Goal: Task Accomplishment & Management: Manage account settings

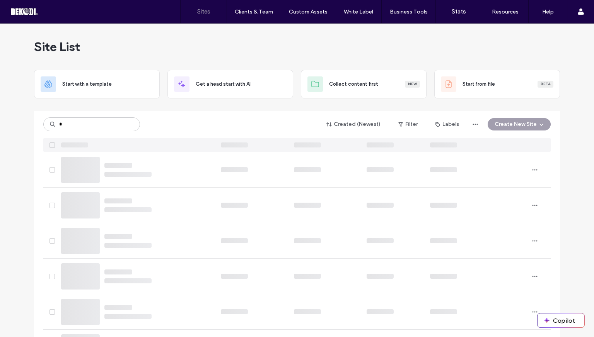
type input "*"
type input "*****"
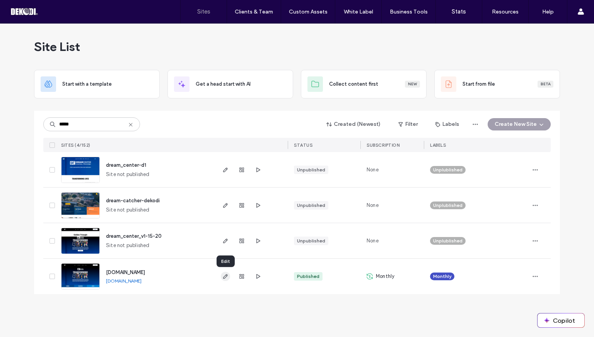
click at [227, 276] on use "button" at bounding box center [225, 276] width 5 height 5
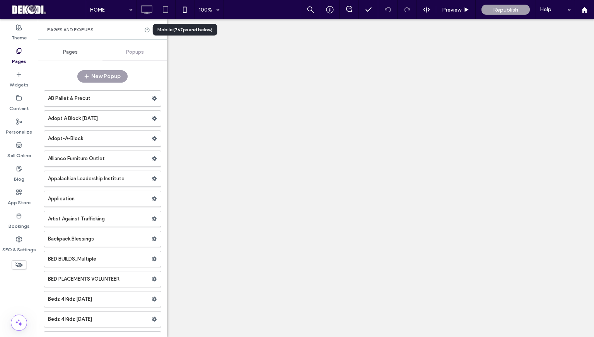
click at [162, 7] on icon at bounding box center [165, 9] width 15 height 15
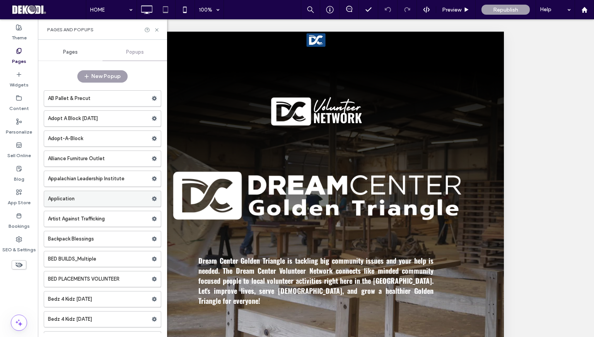
click at [80, 202] on label "Application" at bounding box center [100, 198] width 104 height 15
click at [96, 215] on label "Artist Against Trafficking" at bounding box center [100, 218] width 104 height 15
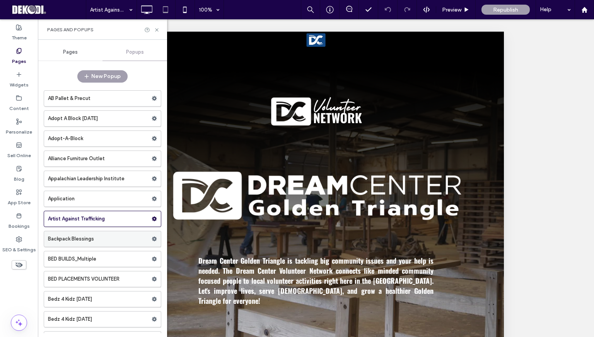
click at [92, 231] on div "Backpack Blessings" at bounding box center [102, 239] width 117 height 16
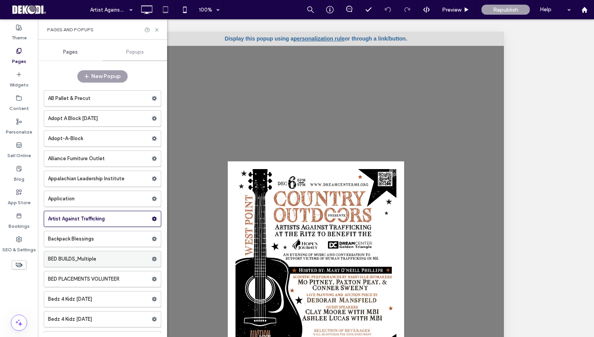
click at [99, 257] on label "BED BUILDS_Multiple" at bounding box center [100, 259] width 104 height 15
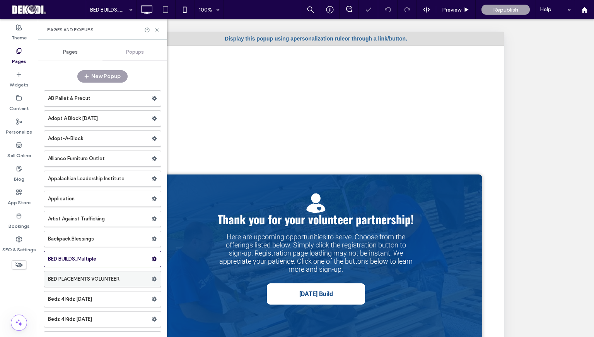
click at [102, 282] on label "BED PLACEMENTS VOLUNTEER" at bounding box center [100, 279] width 104 height 15
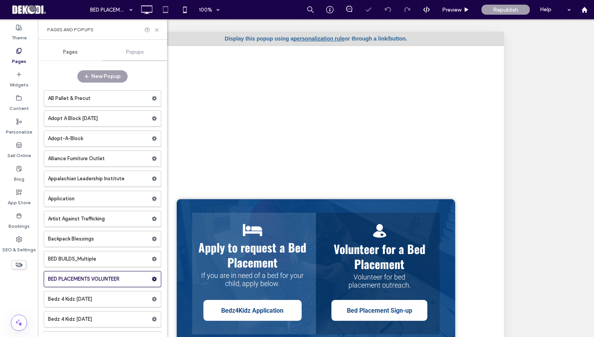
click at [102, 253] on label "BED BUILDS_Multiple" at bounding box center [100, 259] width 104 height 15
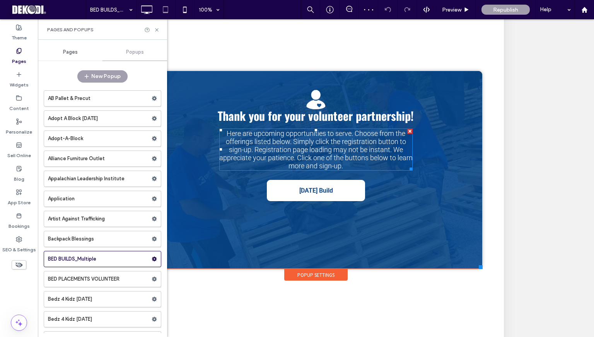
scroll to position [140, 0]
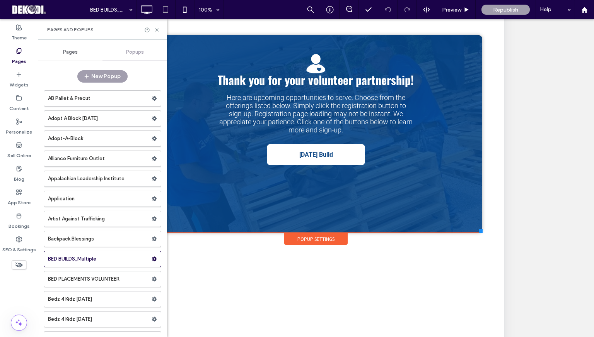
click at [21, 265] on use at bounding box center [18, 265] width 7 height 5
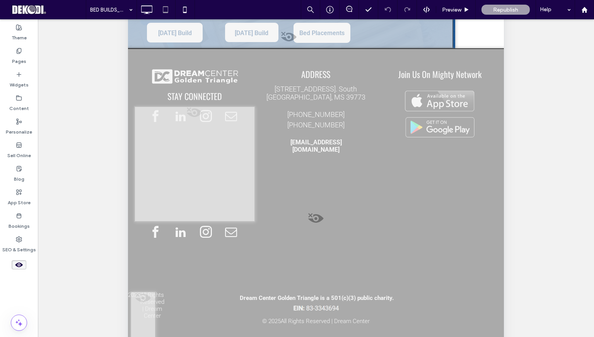
scroll to position [0, 0]
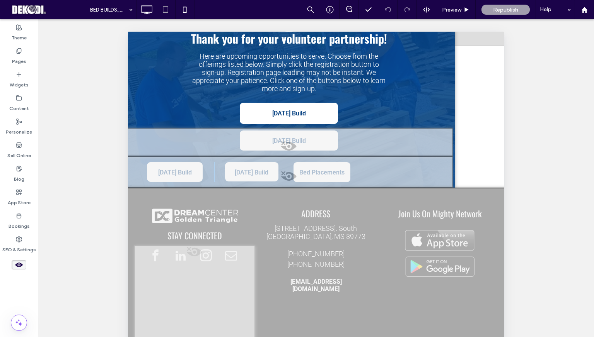
click at [289, 145] on span at bounding box center [288, 148] width 327 height 15
click at [301, 154] on button "Yes" at bounding box center [300, 155] width 24 height 10
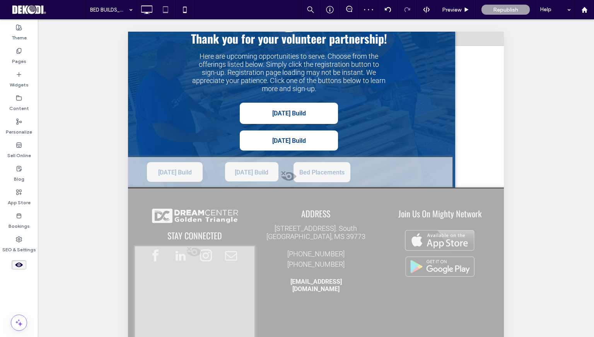
click at [11, 269] on div at bounding box center [19, 265] width 38 height 17
click at [19, 264] on icon at bounding box center [19, 265] width 9 height 9
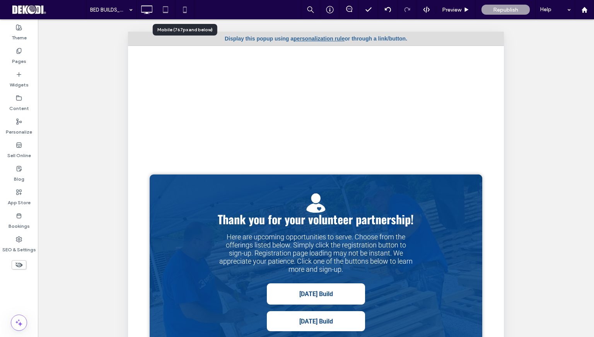
click at [188, 8] on icon at bounding box center [184, 9] width 15 height 15
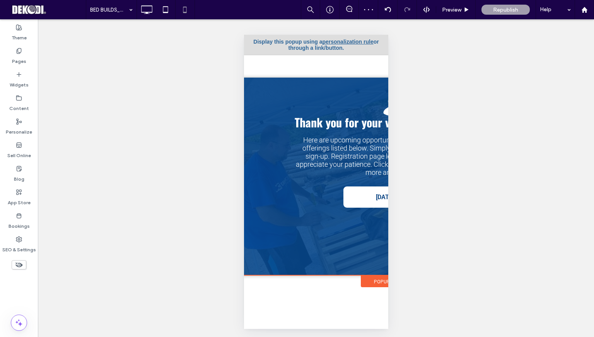
click at [19, 264] on icon at bounding box center [19, 265] width 9 height 9
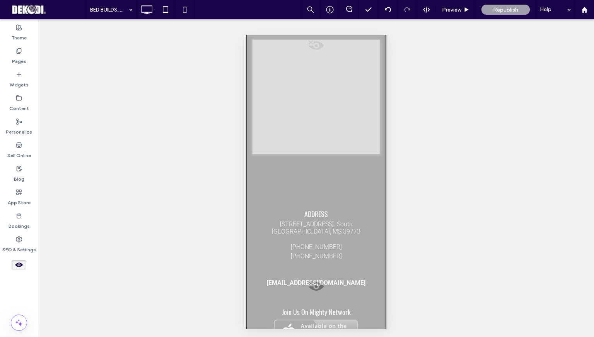
drag, startPoint x: 386, startPoint y: 131, endPoint x: 390, endPoint y: 212, distance: 80.8
click at [388, 212] on html "Click To Paste HOME ABOUT ABOUT DC GTR PICTURE GALLERY CALENDAR GET INVOLVED GE…" at bounding box center [315, 182] width 144 height 294
click at [17, 263] on icon at bounding box center [19, 265] width 9 height 9
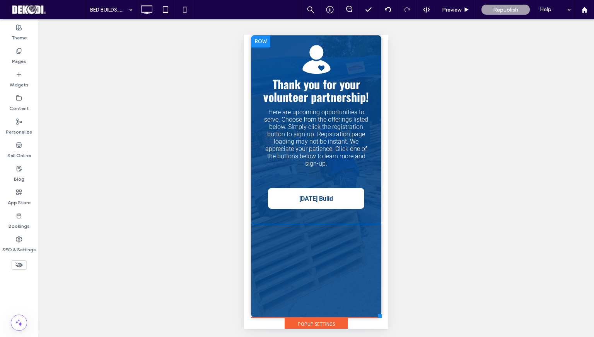
click at [250, 219] on div "Volunteer-Icon2 Thank you for your volunteer partnership! Here are upcoming opp…" at bounding box center [315, 130] width 130 height 178
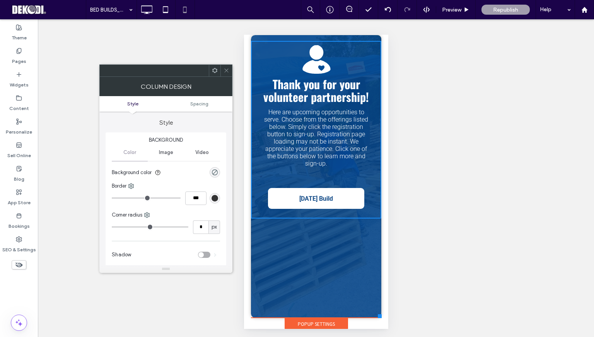
click at [20, 261] on icon at bounding box center [19, 265] width 9 height 9
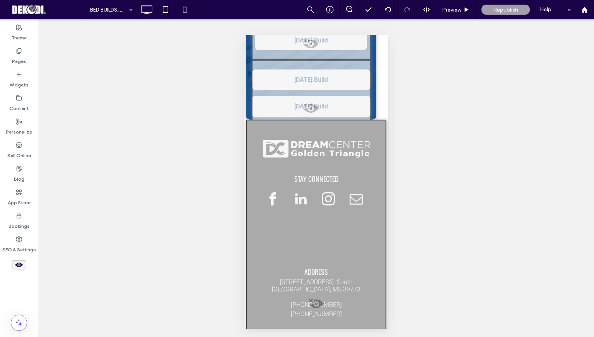
click at [308, 40] on span at bounding box center [310, 45] width 117 height 15
click at [315, 46] on button "Yes" at bounding box center [318, 50] width 24 height 10
click at [23, 265] on icon at bounding box center [19, 265] width 9 height 9
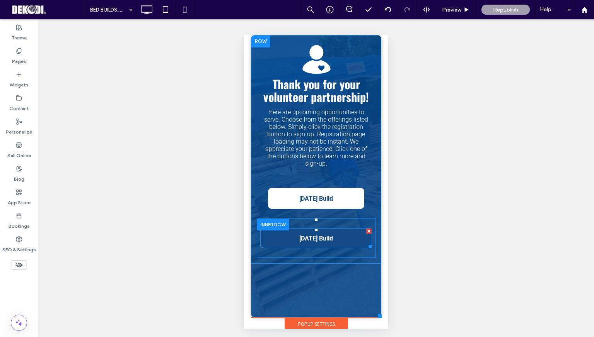
drag, startPoint x: 365, startPoint y: 245, endPoint x: 359, endPoint y: 246, distance: 6.2
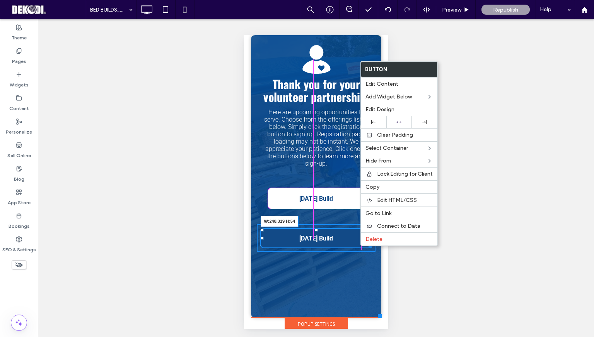
drag, startPoint x: 366, startPoint y: 247, endPoint x: 359, endPoint y: 248, distance: 7.4
click at [365, 248] on div at bounding box center [368, 245] width 6 height 6
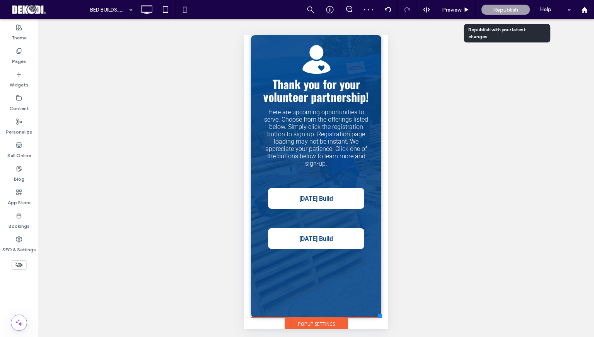
click at [495, 13] on div "Republish" at bounding box center [505, 10] width 48 height 10
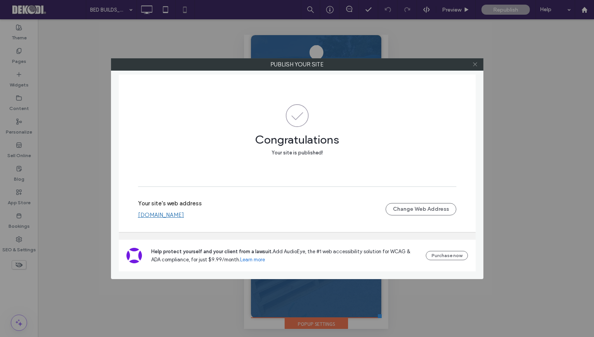
click at [476, 64] on icon at bounding box center [475, 64] width 6 height 6
